Goal: Navigation & Orientation: Find specific page/section

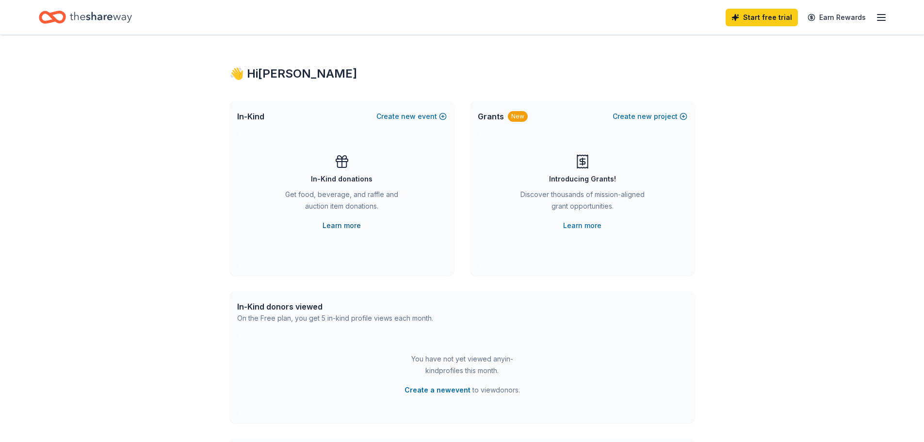
click at [351, 225] on link "Learn more" at bounding box center [342, 226] width 38 height 12
click at [879, 18] on icon "button" at bounding box center [882, 18] width 12 height 12
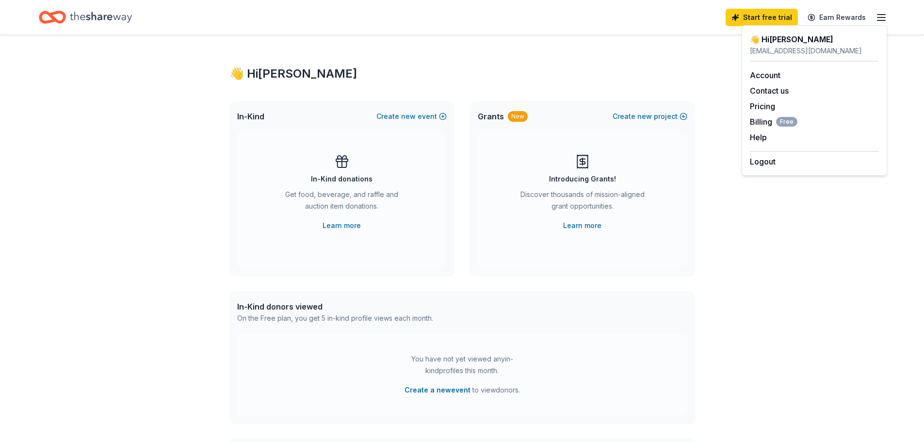
click at [810, 326] on div "👋 Hi [PERSON_NAME] In-Kind Create new event In-Kind donations Get food, beverag…" at bounding box center [462, 318] width 924 height 567
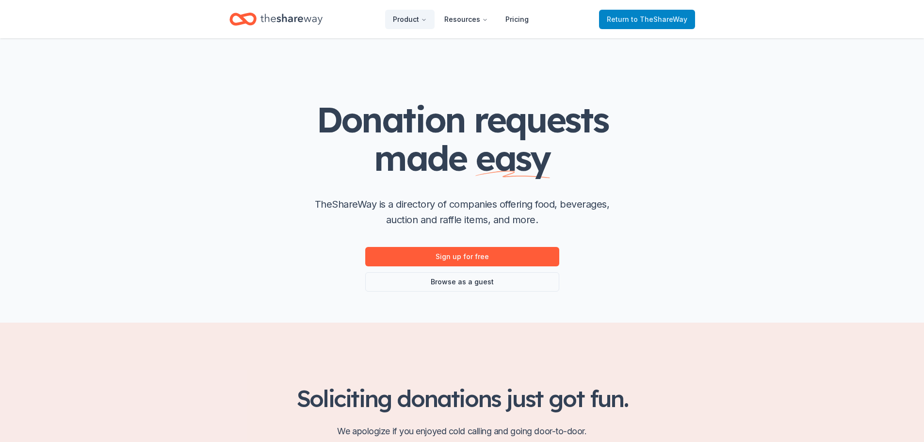
click at [637, 23] on span "Return to TheShareWay" at bounding box center [647, 20] width 81 height 12
click at [451, 280] on link "Browse as a guest" at bounding box center [462, 281] width 194 height 19
